Goal: Communication & Community: Ask a question

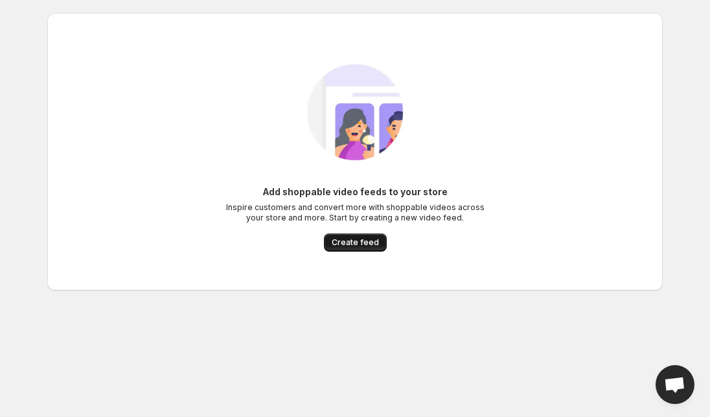
click at [356, 245] on span "Create feed" at bounding box center [355, 242] width 47 height 10
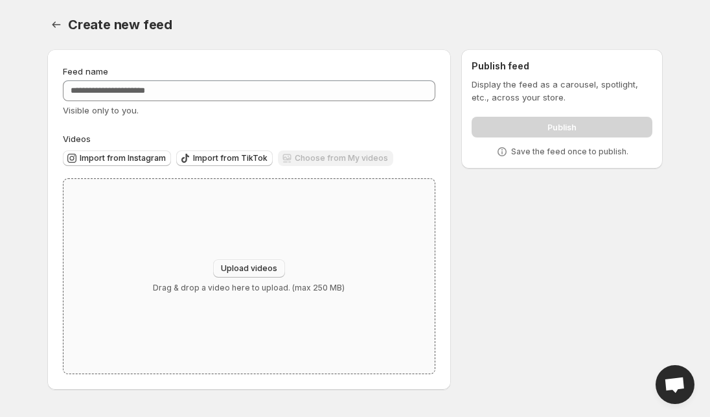
click at [244, 269] on span "Upload videos" at bounding box center [249, 268] width 56 height 10
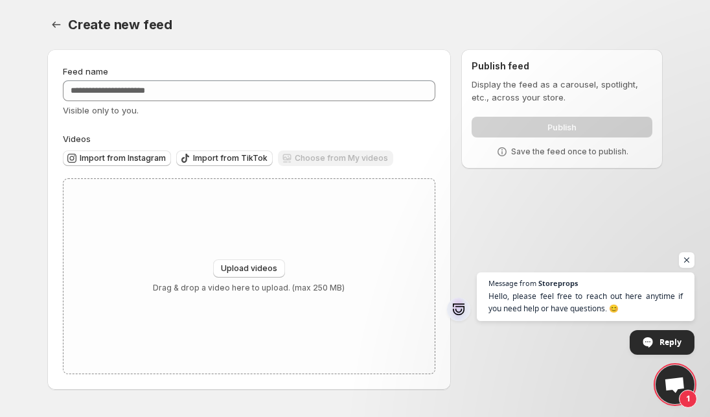
type input "**********"
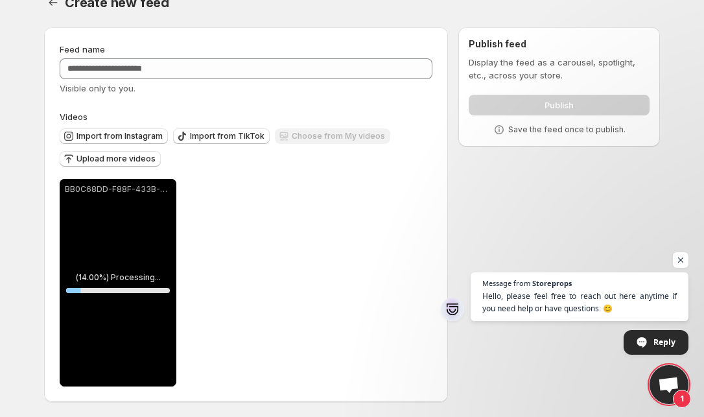
scroll to position [23, 0]
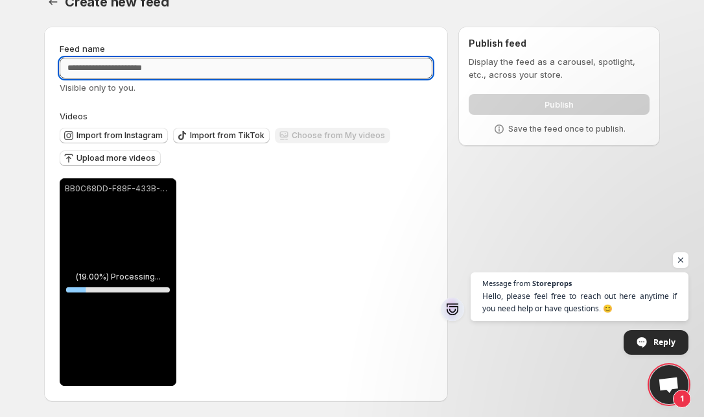
click at [160, 68] on input "Feed name" at bounding box center [246, 68] width 372 height 21
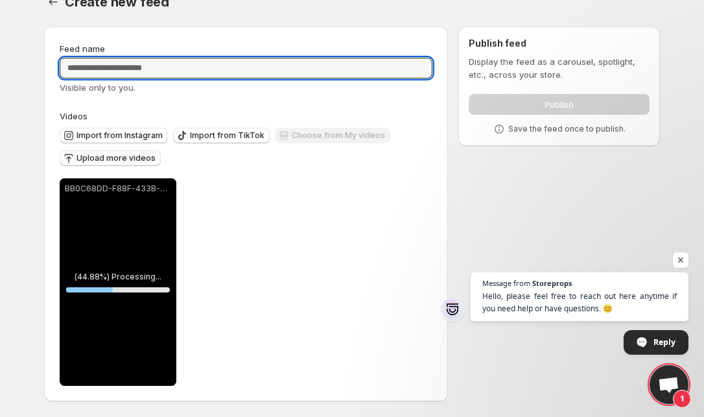
click at [126, 156] on span "Upload more videos" at bounding box center [115, 158] width 79 height 10
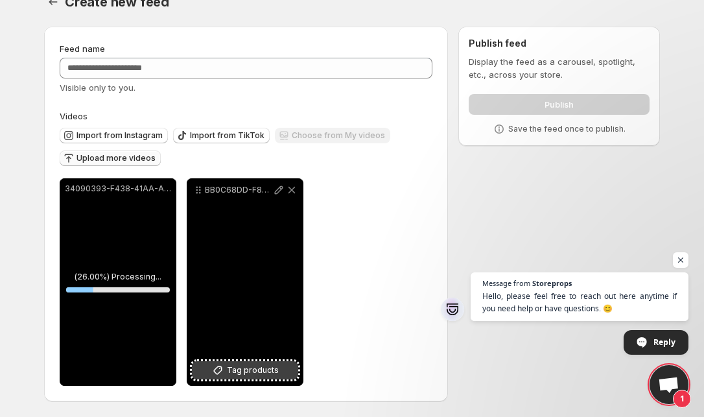
click at [261, 372] on span "Tag products" at bounding box center [253, 369] width 52 height 13
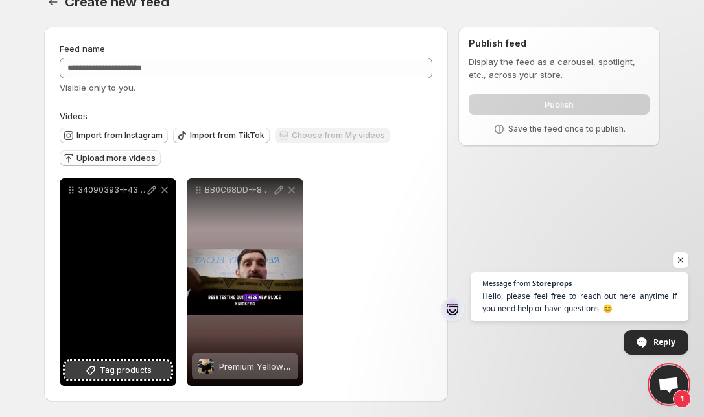
click at [106, 374] on span "Tag products" at bounding box center [126, 369] width 52 height 13
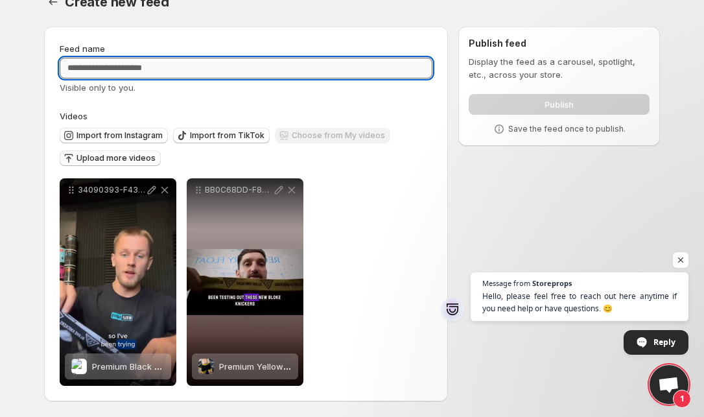
click at [181, 71] on input "Feed name" at bounding box center [246, 68] width 372 height 21
type input "*"
type input "**********"
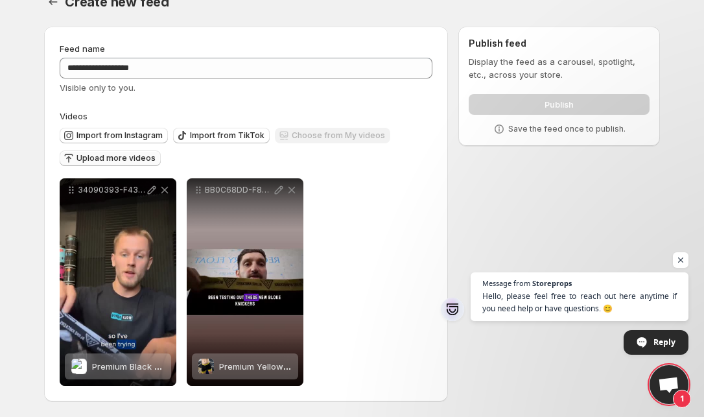
click at [564, 104] on div "Publish" at bounding box center [558, 102] width 181 height 26
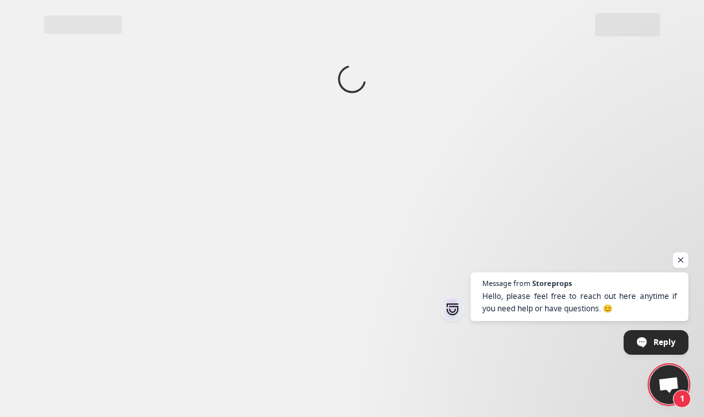
scroll to position [0, 0]
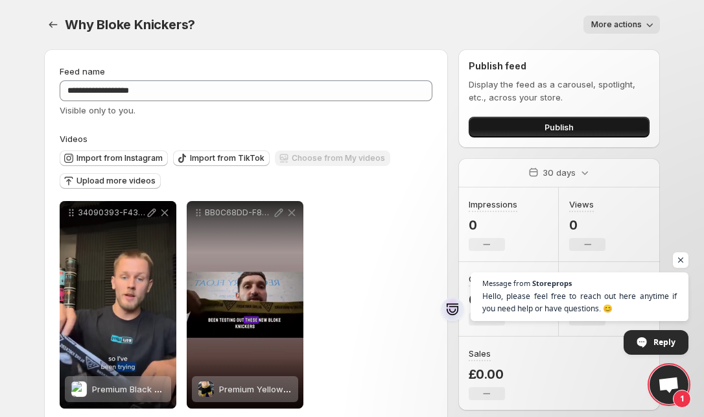
click at [557, 133] on span "Publish" at bounding box center [558, 126] width 29 height 13
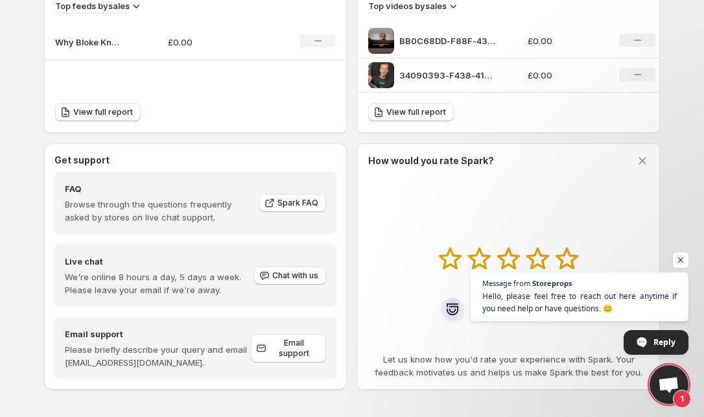
scroll to position [472, 0]
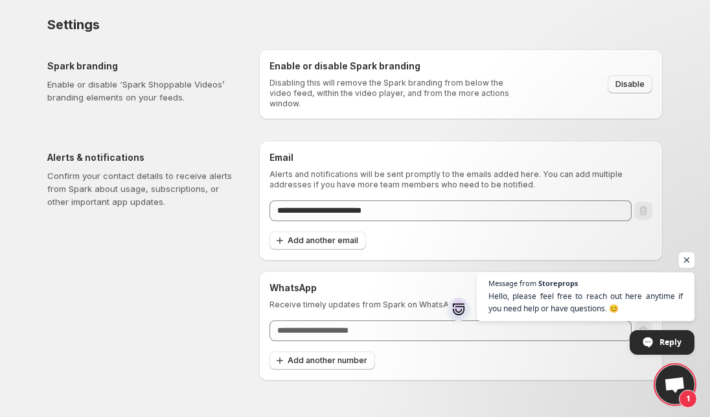
click at [690, 260] on span "Open chat" at bounding box center [687, 260] width 16 height 16
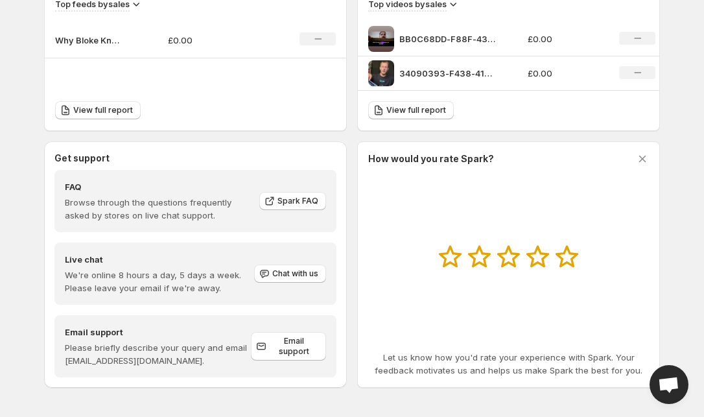
scroll to position [472, 0]
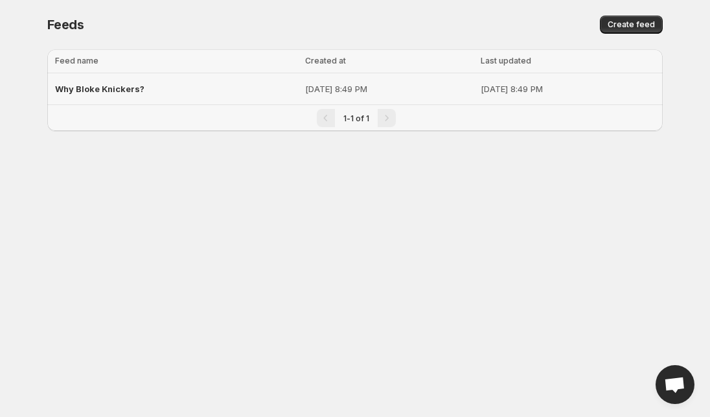
click at [147, 93] on div "Why Bloke Knickers?" at bounding box center [176, 88] width 242 height 23
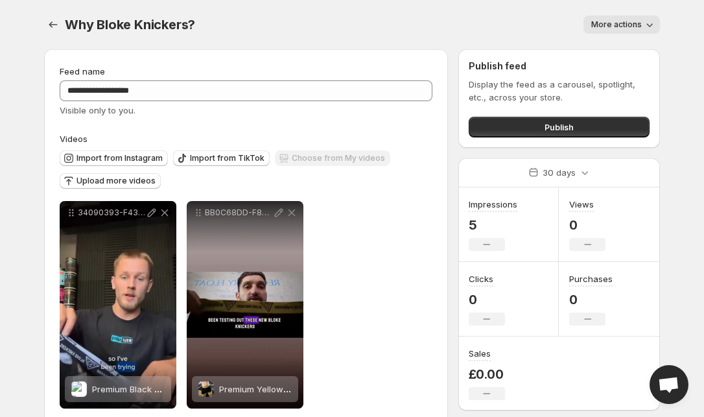
click at [643, 24] on icon "button" at bounding box center [649, 24] width 13 height 13
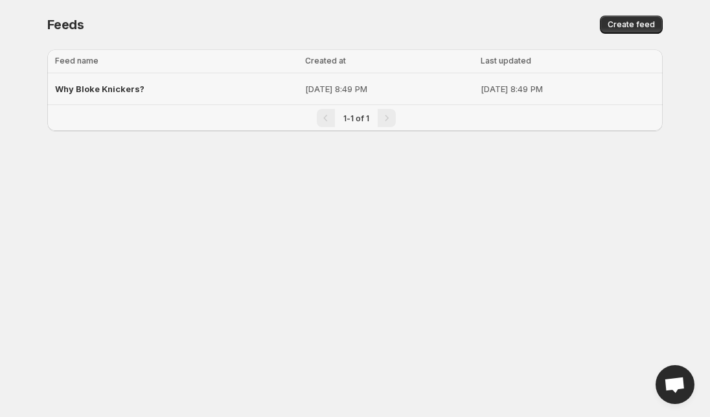
click at [226, 80] on div "Why Bloke Knickers?" at bounding box center [176, 88] width 242 height 23
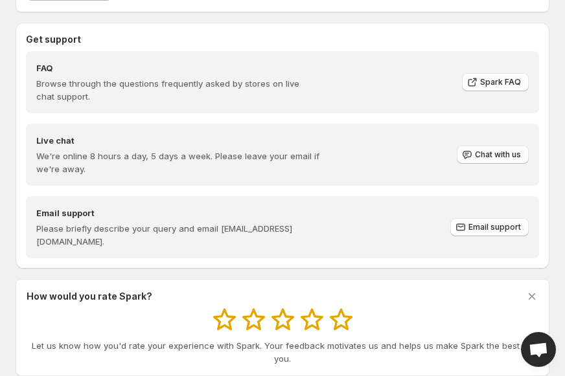
scroll to position [1109, 0]
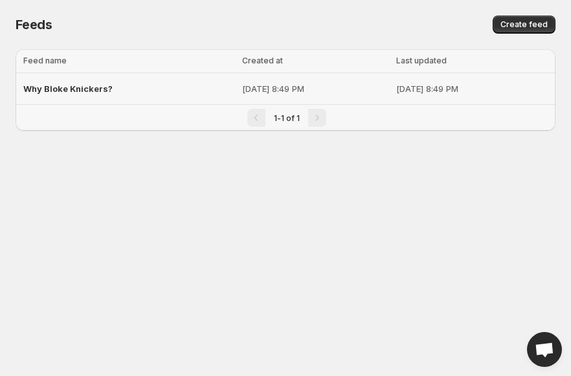
click at [310, 89] on p "[DATE] 8:49 PM" at bounding box center [315, 88] width 146 height 13
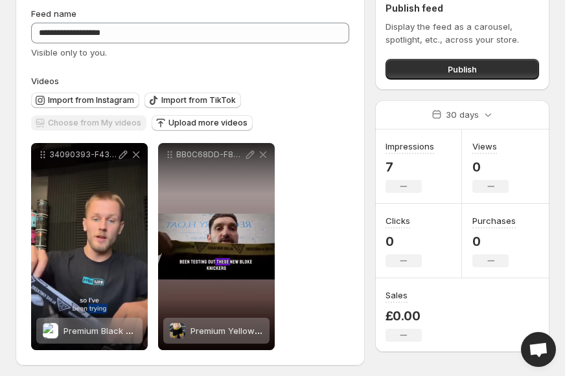
scroll to position [63, 0]
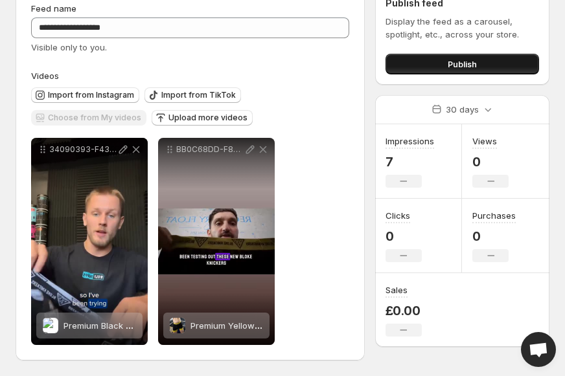
click at [448, 66] on span "Publish" at bounding box center [462, 64] width 29 height 13
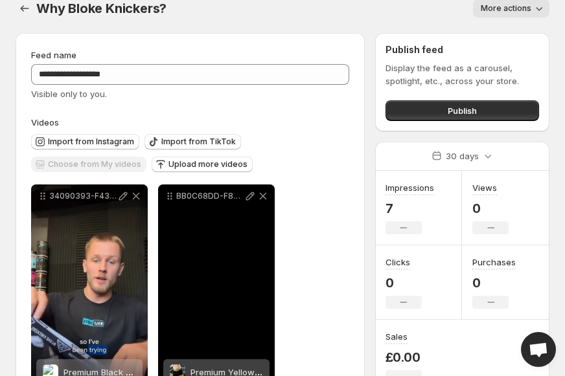
scroll to position [0, 0]
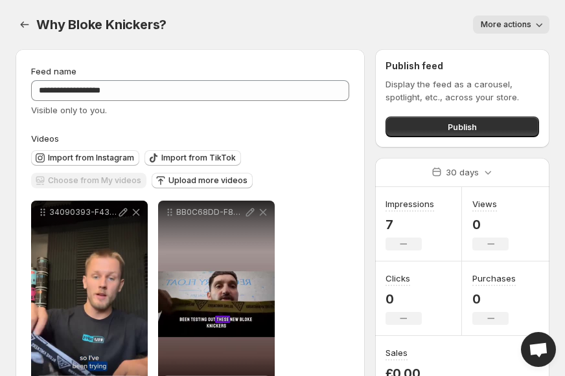
click at [525, 30] on button "More actions" at bounding box center [511, 25] width 76 height 18
drag, startPoint x: 531, startPoint y: 17, endPoint x: 544, endPoint y: 0, distance: 21.8
click at [532, 17] on button "More actions" at bounding box center [511, 25] width 76 height 18
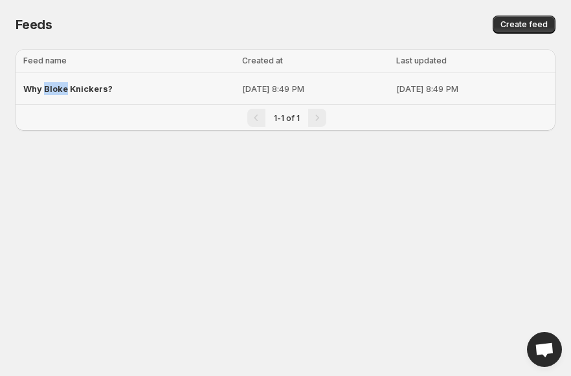
click at [59, 84] on span "Why Bloke Knickers?" at bounding box center [67, 89] width 89 height 10
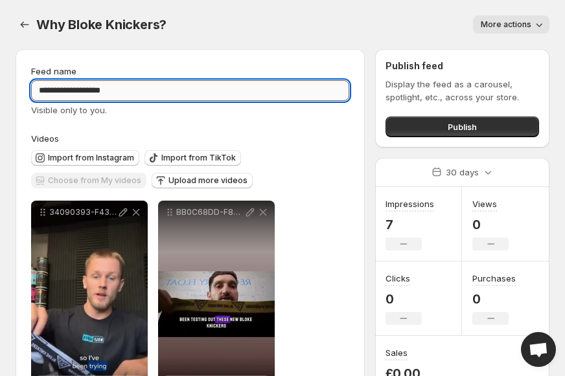
click at [114, 93] on input "**********" at bounding box center [190, 90] width 318 height 21
click at [148, 92] on input "**********" at bounding box center [190, 90] width 318 height 21
click at [535, 25] on icon "button" at bounding box center [538, 24] width 13 height 13
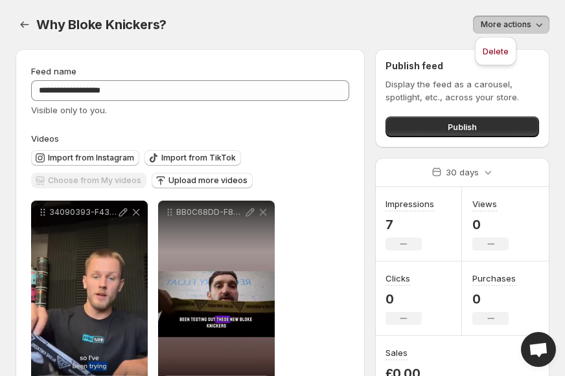
click at [534, 25] on icon "button" at bounding box center [538, 24] width 13 height 13
click at [265, 30] on div "More actions" at bounding box center [365, 25] width 367 height 18
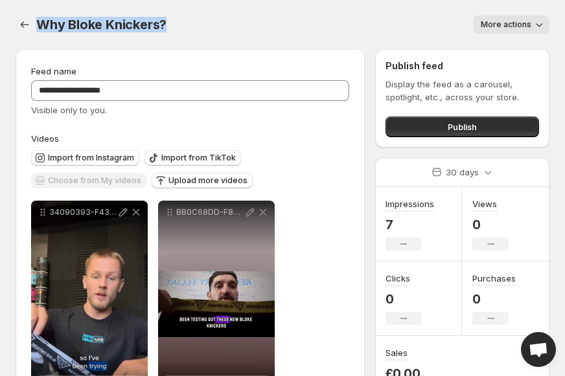
drag, startPoint x: 37, startPoint y: 25, endPoint x: 165, endPoint y: 25, distance: 127.6
click at [165, 25] on span "Why Bloke Knickers?" at bounding box center [101, 25] width 130 height 16
copy span "Why Bloke Knickers?"
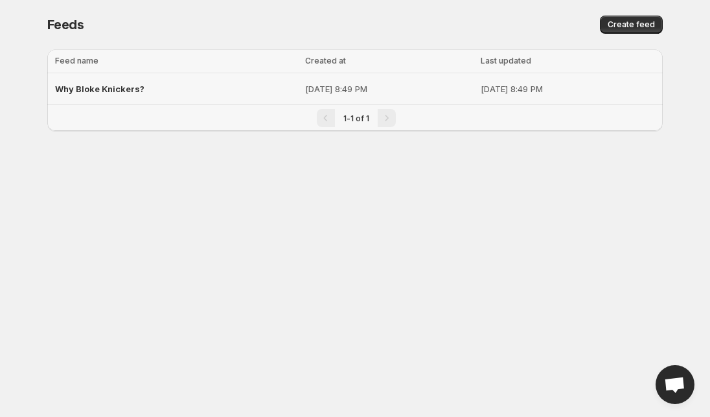
click at [121, 90] on span "Why Bloke Knickers?" at bounding box center [99, 89] width 89 height 10
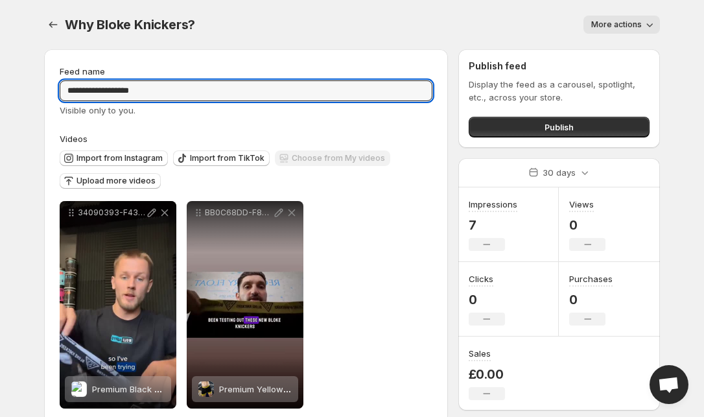
drag, startPoint x: 166, startPoint y: 87, endPoint x: 58, endPoint y: 86, distance: 108.2
click at [58, 86] on div "**********" at bounding box center [246, 236] width 404 height 374
type input "*"
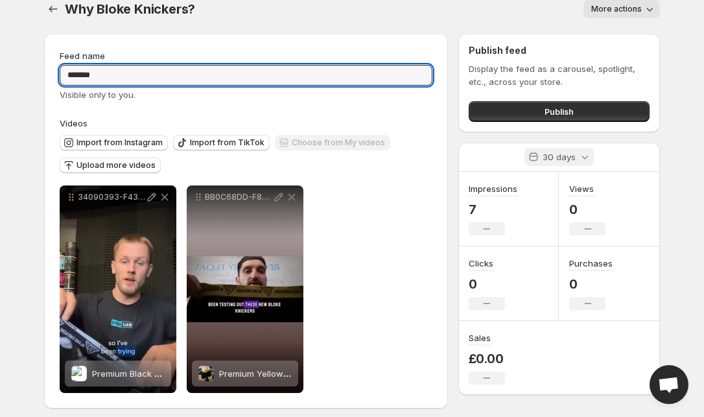
scroll to position [23, 0]
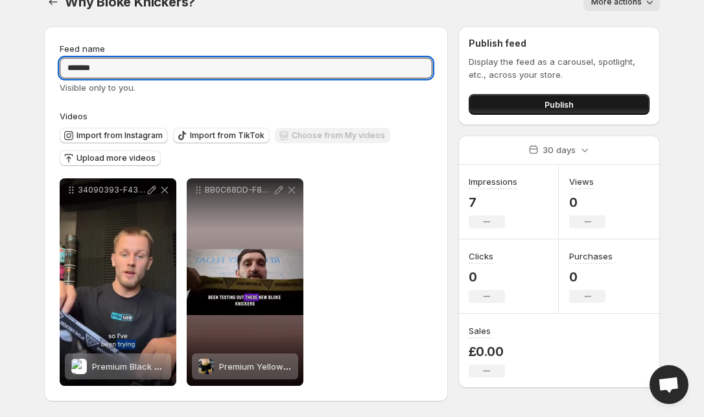
type input "*******"
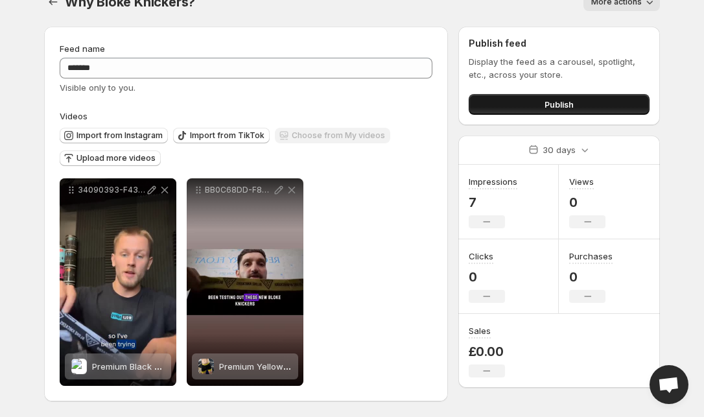
click at [562, 106] on span "Publish" at bounding box center [558, 104] width 29 height 13
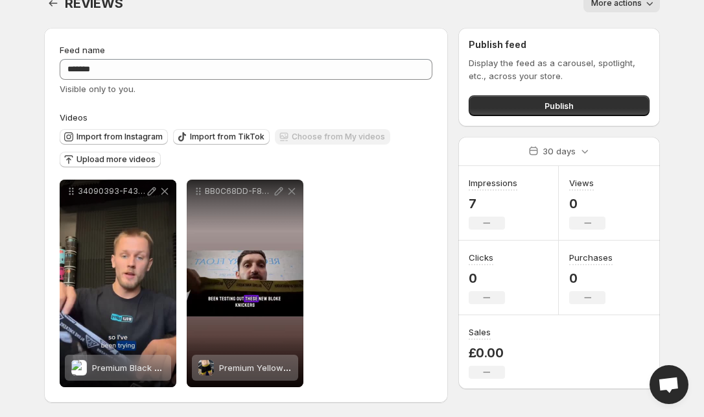
scroll to position [23, 0]
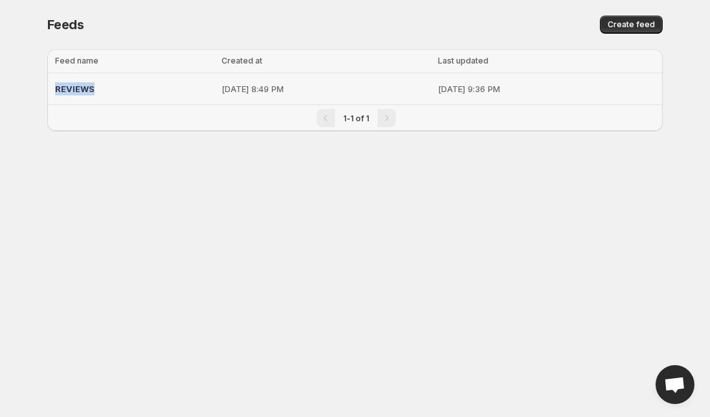
drag, startPoint x: 67, startPoint y: 86, endPoint x: 416, endPoint y: 169, distance: 358.2
click at [416, 169] on body "Home Feeds Videos Subscription Settings Feeds. This page is ready Feeds Create …" at bounding box center [355, 208] width 710 height 417
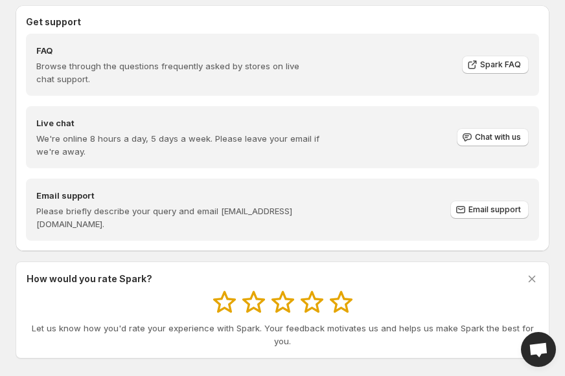
scroll to position [1109, 0]
click at [491, 131] on button "Chat with us" at bounding box center [493, 137] width 72 height 18
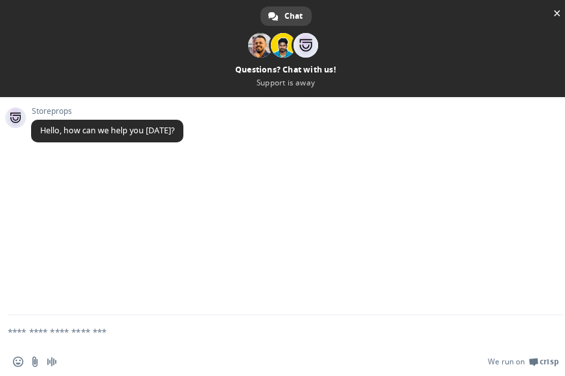
click at [63, 330] on textarea "Compose your message..." at bounding box center [270, 331] width 525 height 32
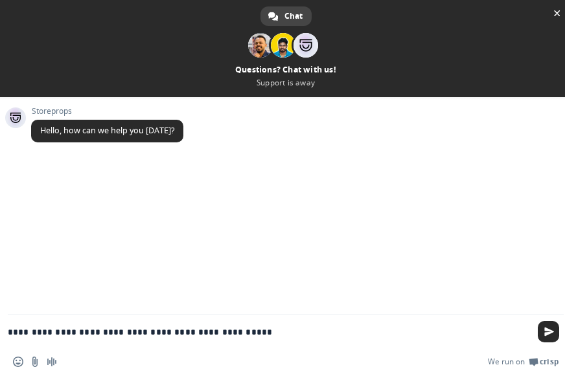
type textarea "**********"
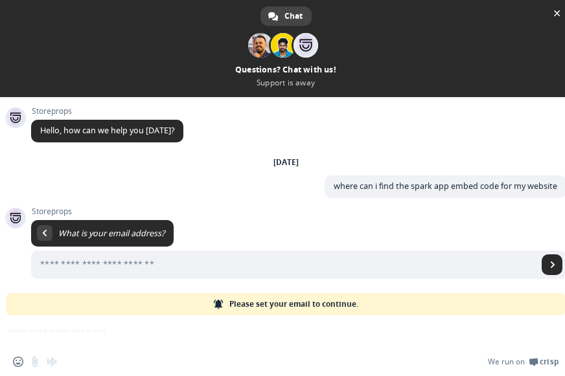
scroll to position [3, 0]
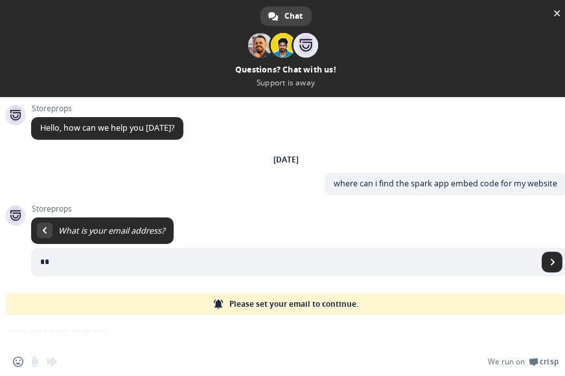
type input "*"
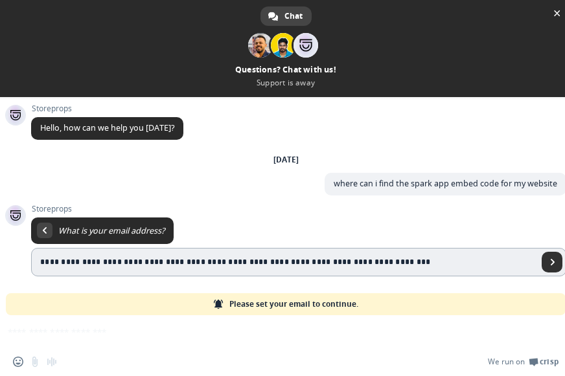
type input "**********"
click at [550, 260] on link "Send" at bounding box center [552, 262] width 21 height 21
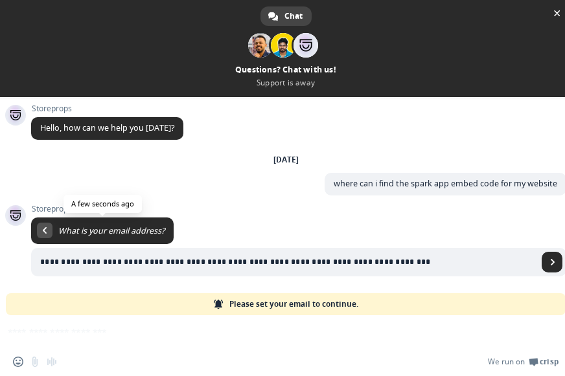
click at [49, 232] on link at bounding box center [45, 231] width 16 height 16
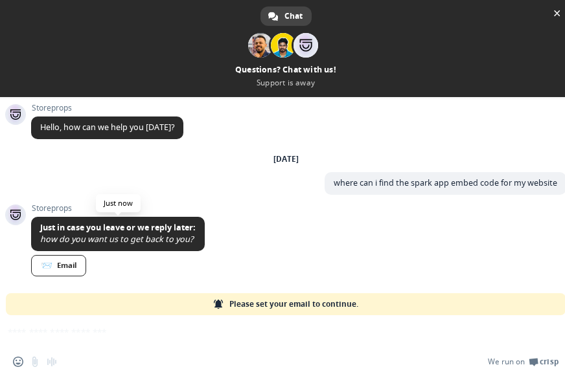
scroll to position [5, 0]
click at [45, 255] on link "📨 Email" at bounding box center [58, 265] width 55 height 21
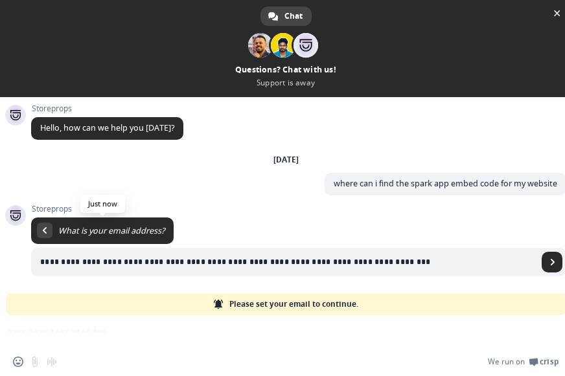
scroll to position [3, 0]
drag, startPoint x: 418, startPoint y: 260, endPoint x: 29, endPoint y: 258, distance: 389.3
click at [29, 258] on div "**********" at bounding box center [285, 206] width 571 height 218
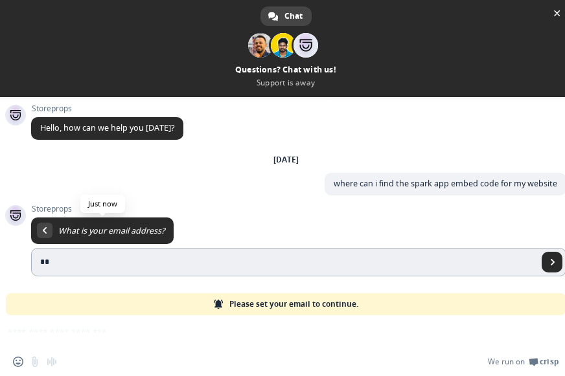
type input "*"
type input "**********"
click at [548, 262] on link "Send" at bounding box center [552, 262] width 21 height 21
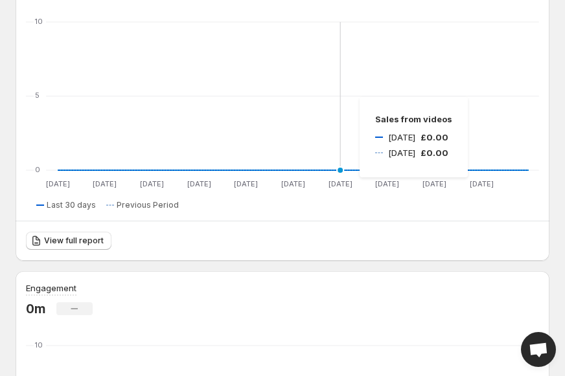
scroll to position [261, 0]
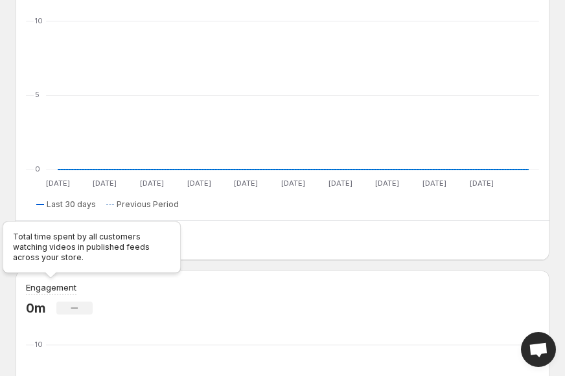
click at [71, 240] on div "Total time spent by all customers watching videos in published feeds across you…" at bounding box center [91, 250] width 183 height 62
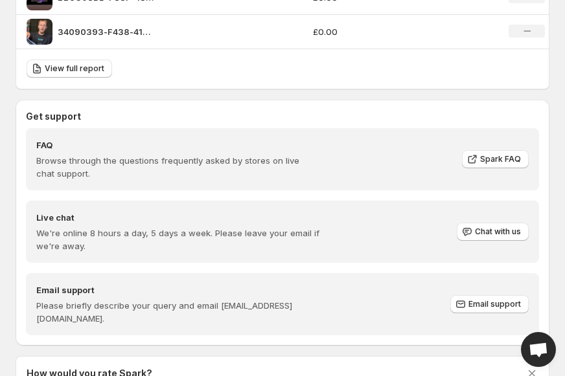
scroll to position [1016, 0]
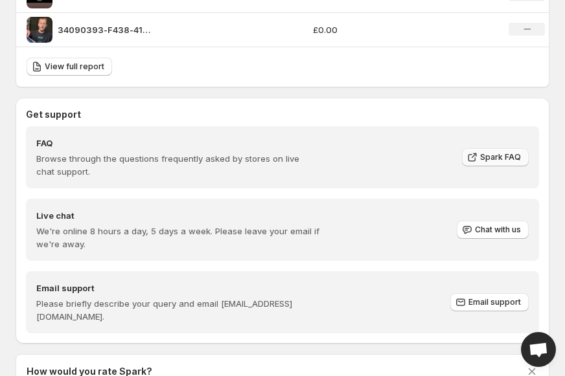
click at [492, 163] on link "Spark FAQ" at bounding box center [495, 157] width 67 height 18
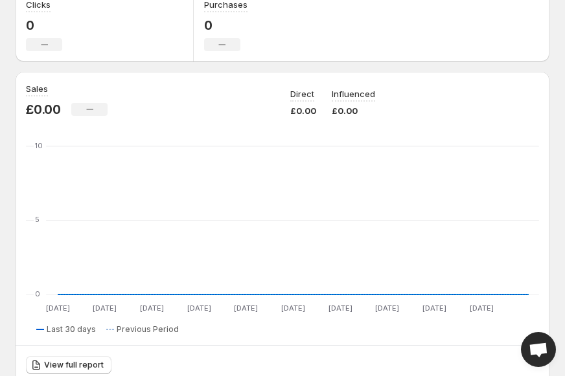
scroll to position [214, 0]
